Goal: Find specific page/section: Find specific page/section

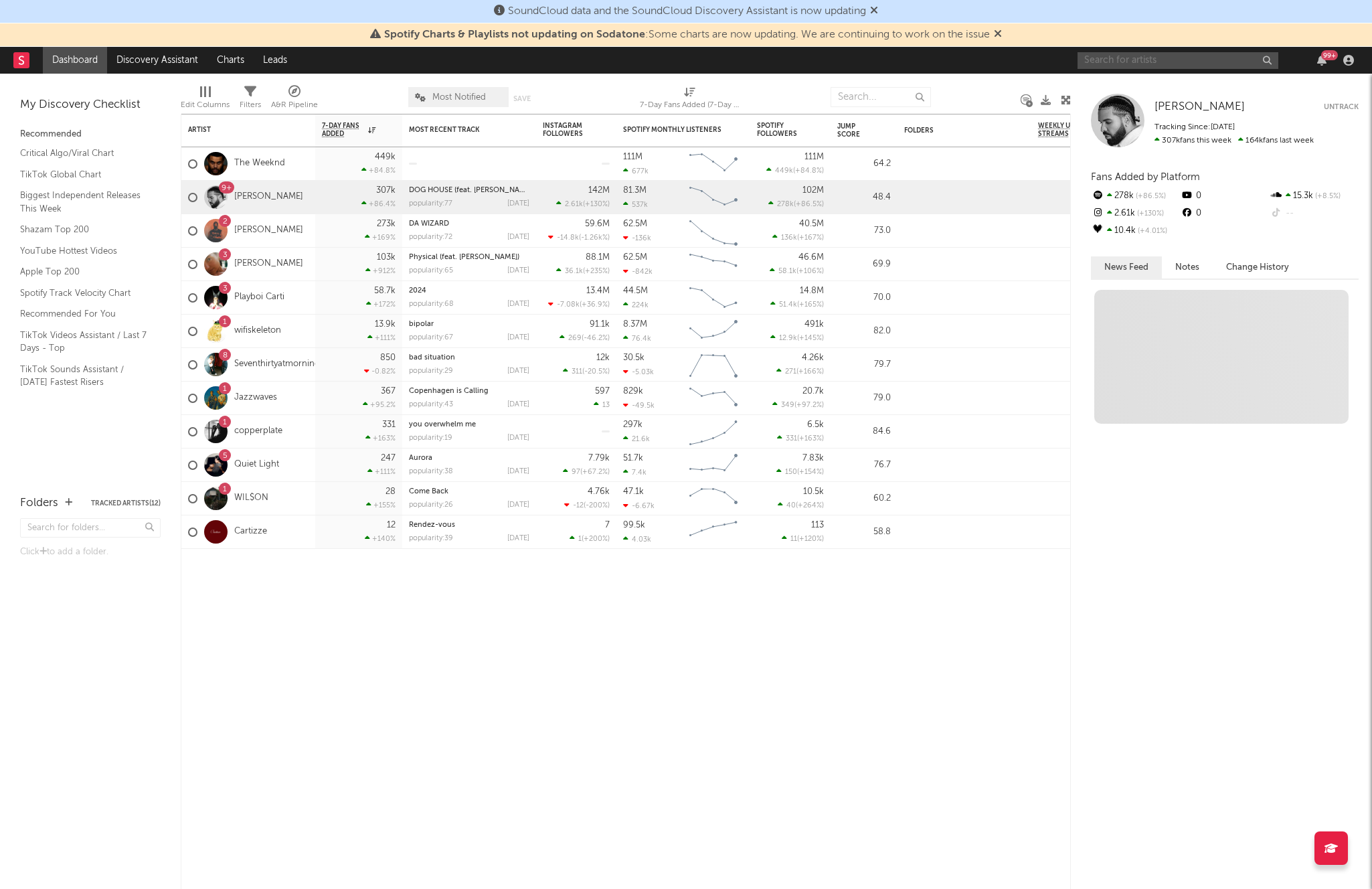
click at [1114, 58] on input "text" at bounding box center [1178, 61] width 201 height 17
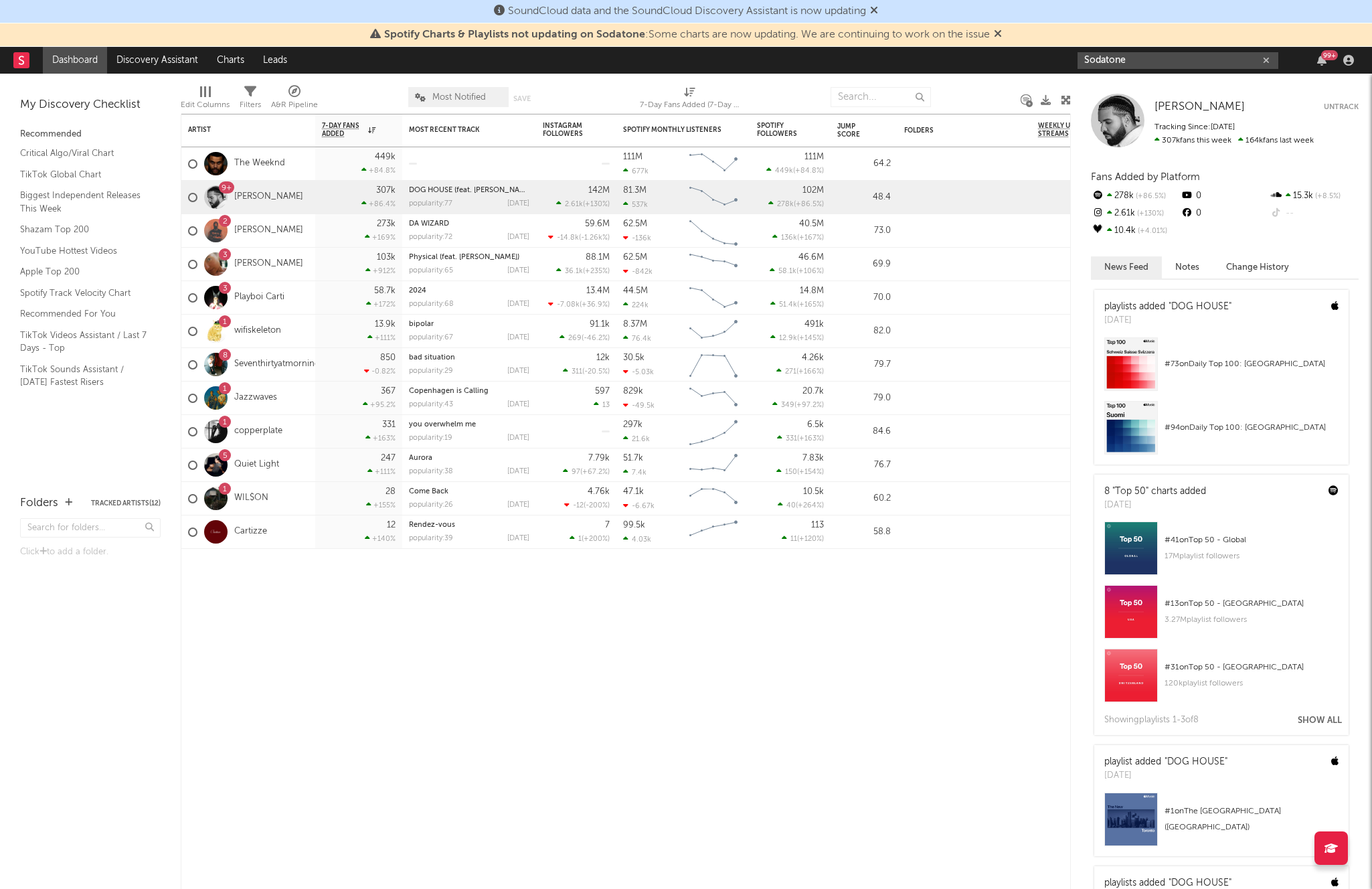
click at [946, 65] on nav "Dashboard Discovery Assistant Charts Leads Sodatone 99 +" at bounding box center [686, 60] width 1372 height 26
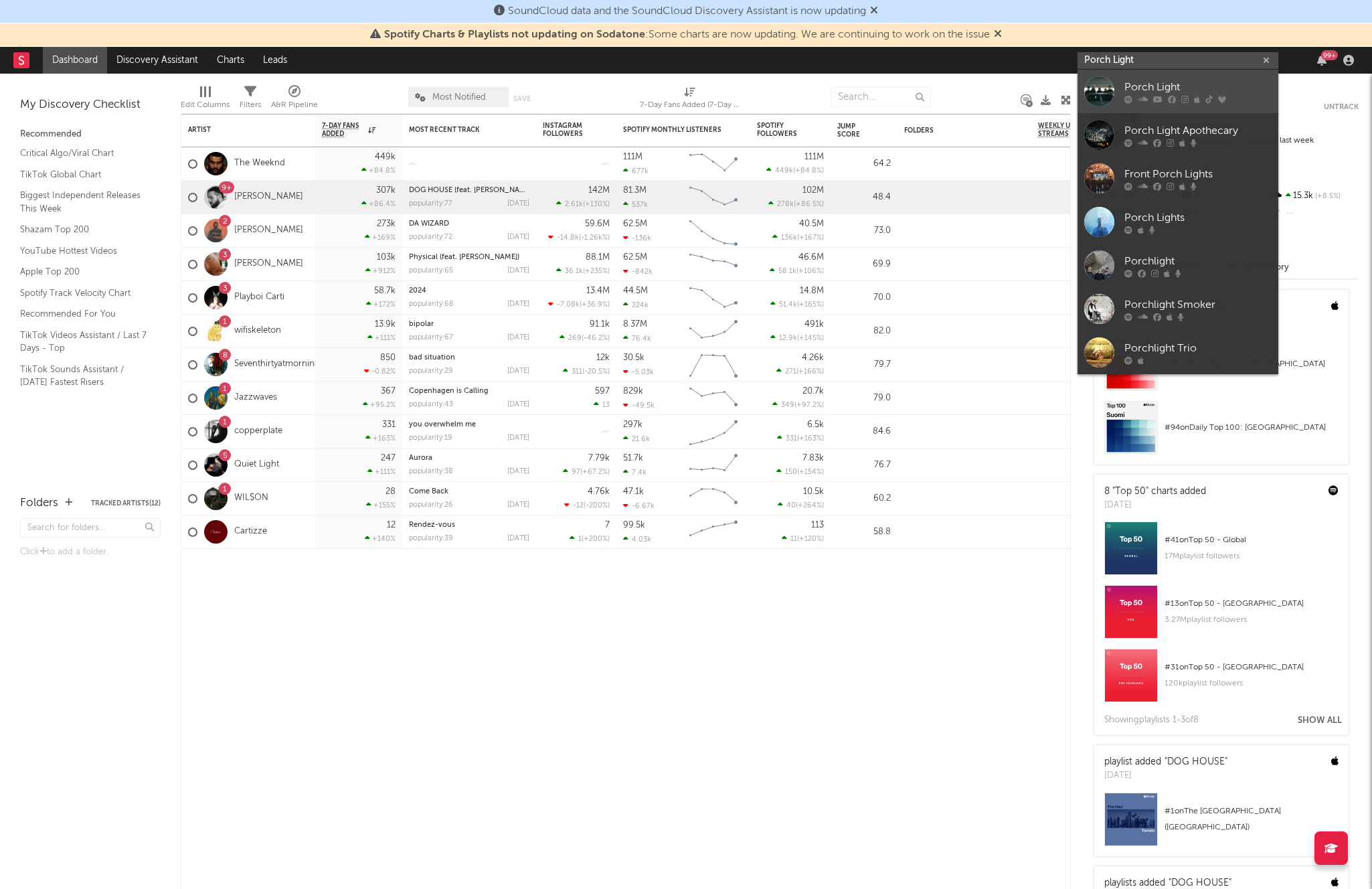
type input "Porch Light"
click at [1164, 85] on div "Porch Light" at bounding box center [1198, 86] width 147 height 16
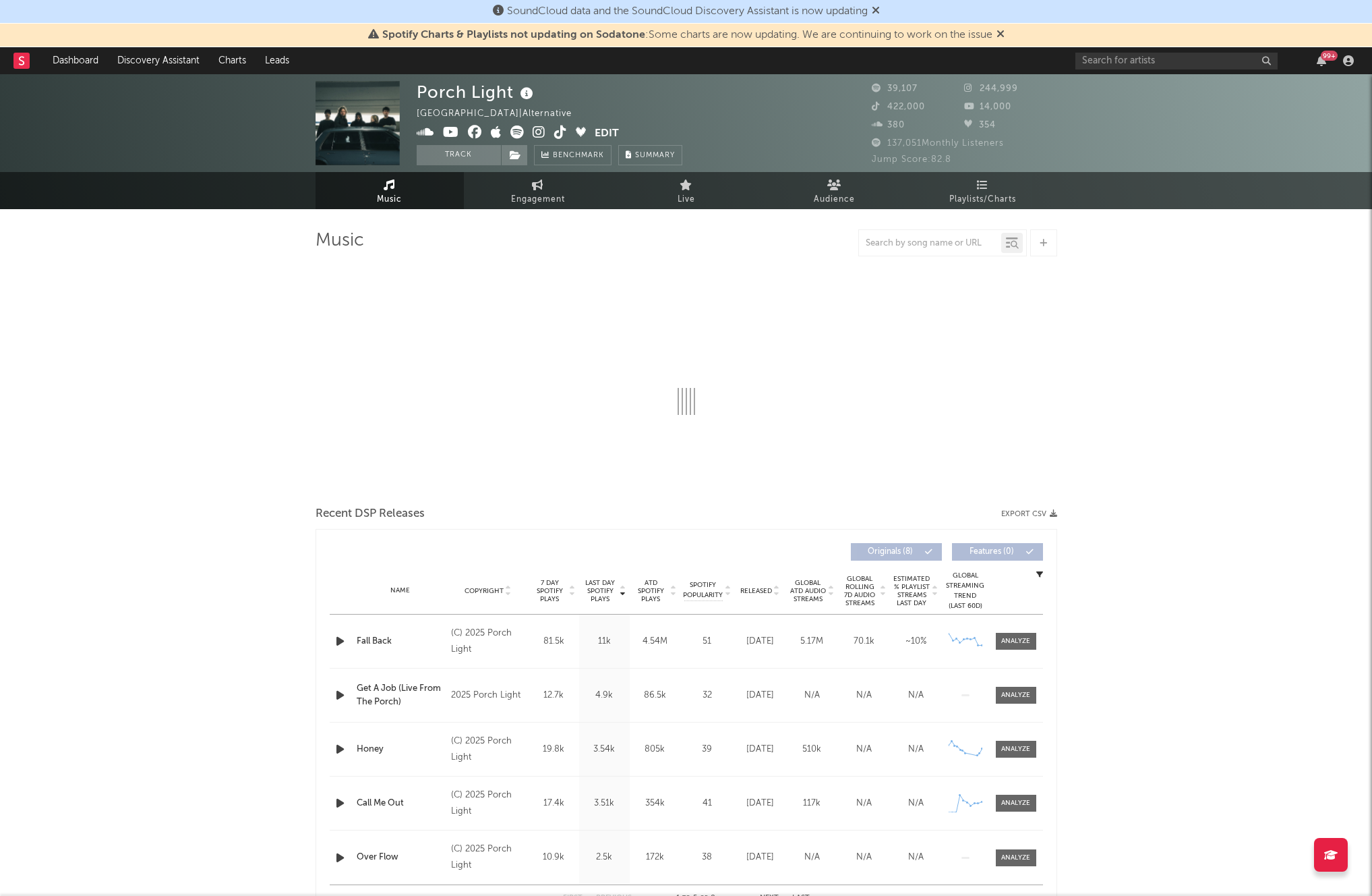
select select "6m"
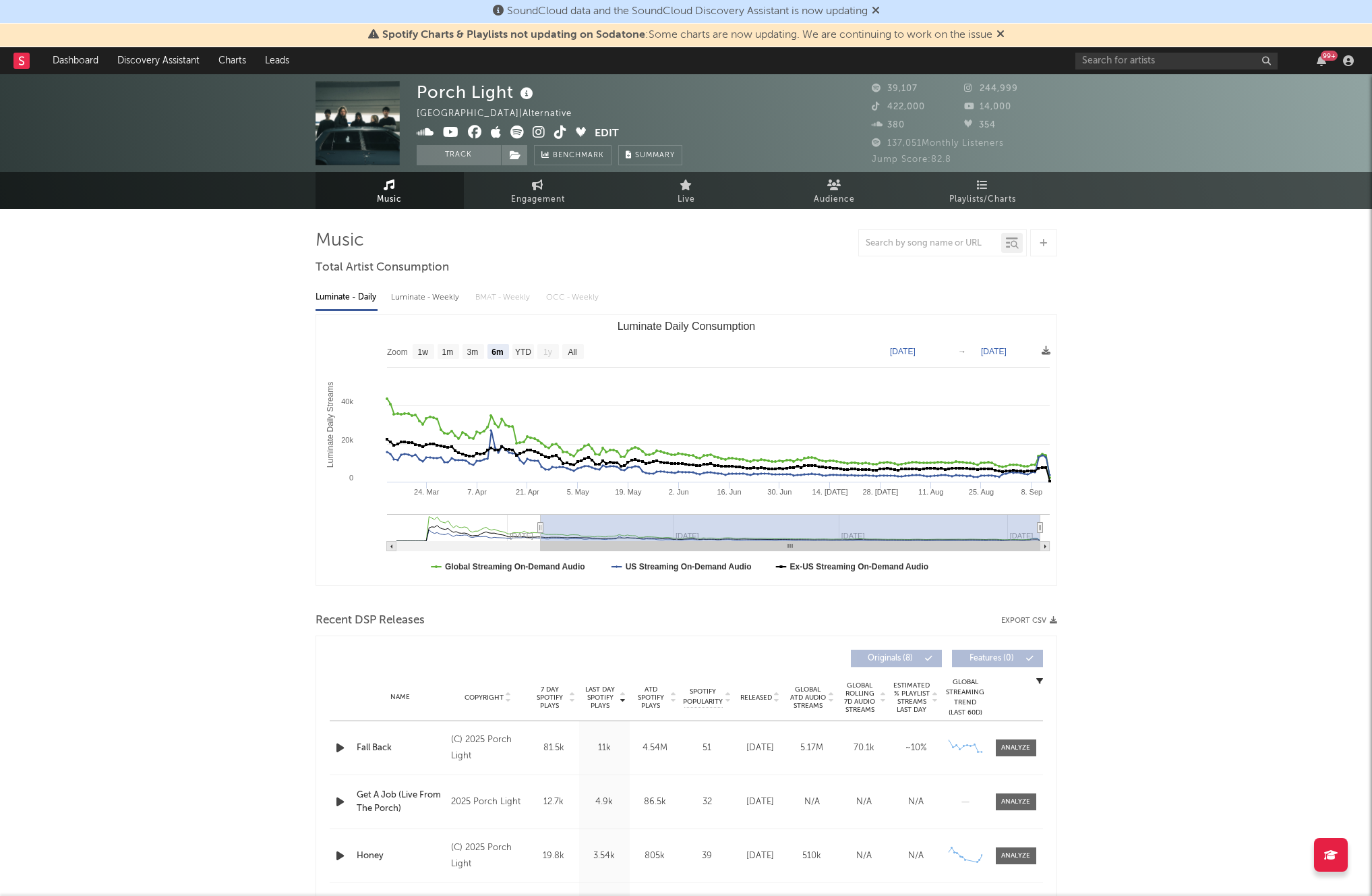
drag, startPoint x: 344, startPoint y: 113, endPoint x: 112, endPoint y: 1, distance: 257.6
